Goal: Navigation & Orientation: Find specific page/section

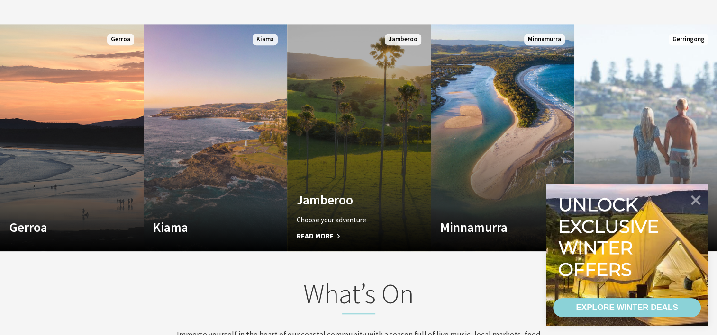
scroll to position [758, 0]
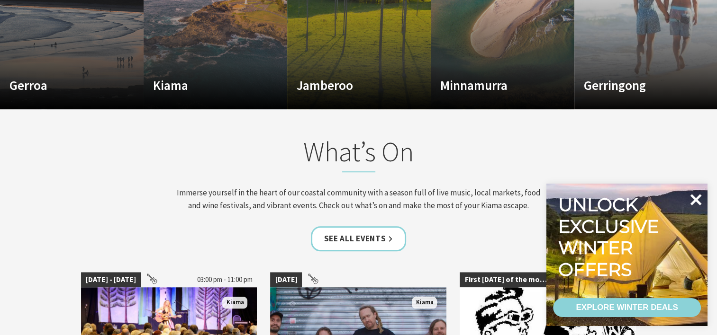
drag, startPoint x: 702, startPoint y: 200, endPoint x: 690, endPoint y: 199, distance: 12.4
click at [701, 200] on icon at bounding box center [695, 200] width 23 height 23
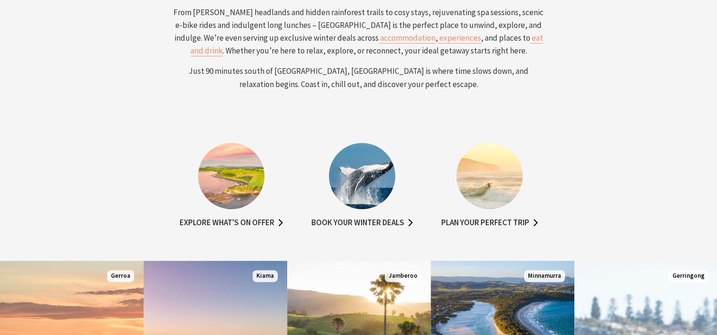
scroll to position [237, 0]
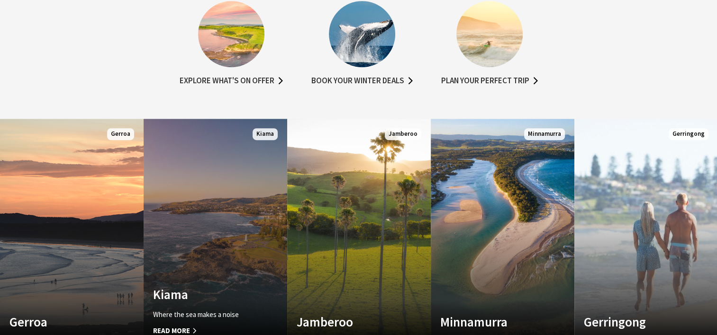
click at [207, 269] on link "Custom Image Used Kiama Where the sea makes a noise Read More Kiama" at bounding box center [216, 232] width 144 height 227
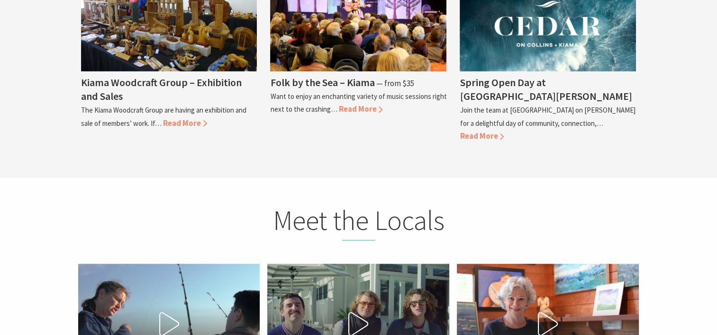
scroll to position [2842, 0]
